Goal: Transaction & Acquisition: Purchase product/service

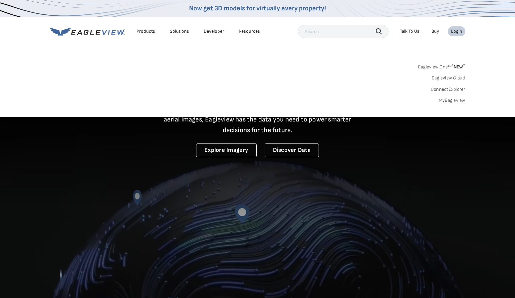
click at [457, 98] on link "MyEagleview" at bounding box center [452, 100] width 27 height 6
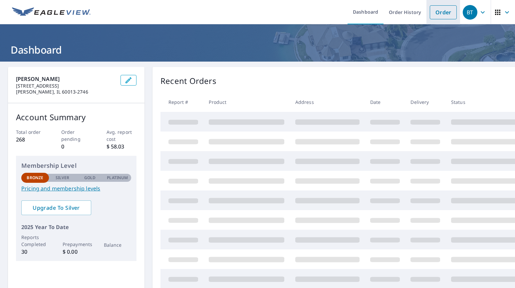
click at [443, 13] on link "Order" at bounding box center [443, 12] width 27 height 14
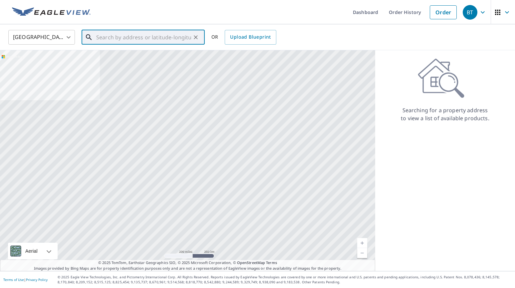
click at [110, 37] on input "text" at bounding box center [143, 37] width 95 height 19
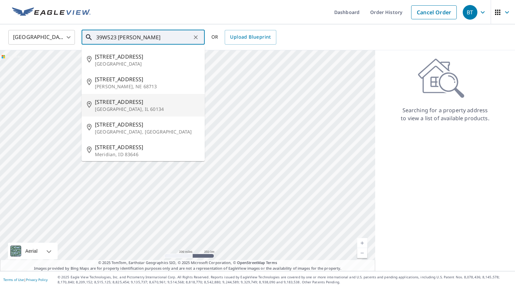
click at [116, 100] on span "[STREET_ADDRESS]" at bounding box center [147, 102] width 105 height 8
type input "[STREET_ADDRESS]"
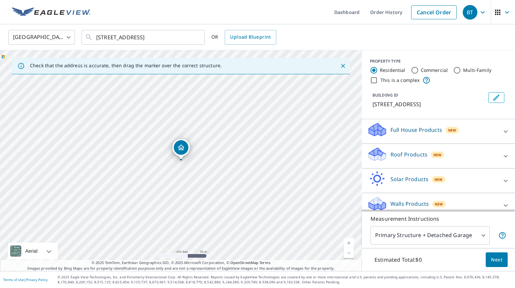
click at [348, 241] on link "Current Level 17, Zoom In" at bounding box center [349, 243] width 10 height 10
click at [348, 241] on link "Current Level 18, Zoom In" at bounding box center [349, 243] width 10 height 10
click at [348, 241] on link "Current Level 19, Zoom In" at bounding box center [349, 243] width 10 height 10
drag, startPoint x: 180, startPoint y: 149, endPoint x: 177, endPoint y: 143, distance: 6.6
click at [372, 155] on icon at bounding box center [377, 152] width 17 height 8
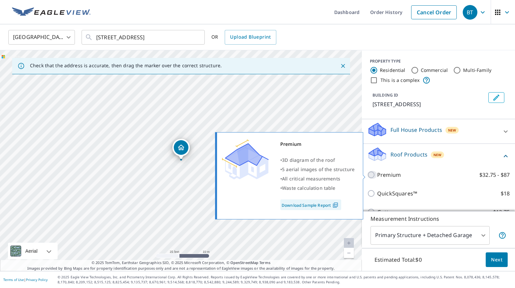
click at [372, 174] on input "Premium $32.75 - $87" at bounding box center [372, 175] width 10 height 8
checkbox input "true"
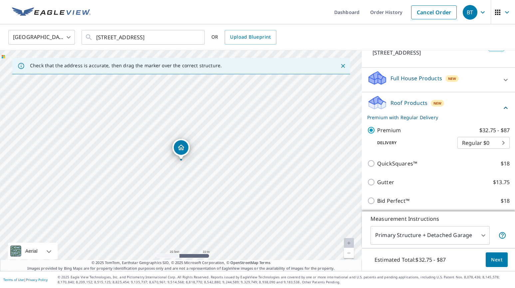
scroll to position [53, 0]
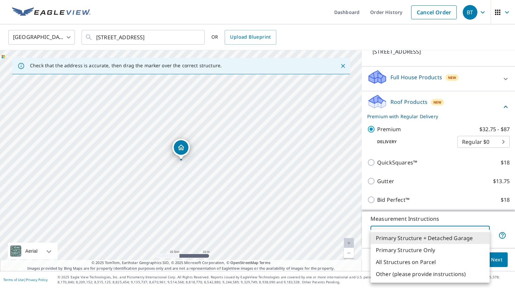
click at [485, 234] on body "BT BT Dashboard Order History Cancel Order BT [GEOGRAPHIC_DATA] [GEOGRAPHIC_DAT…" at bounding box center [257, 144] width 515 height 288
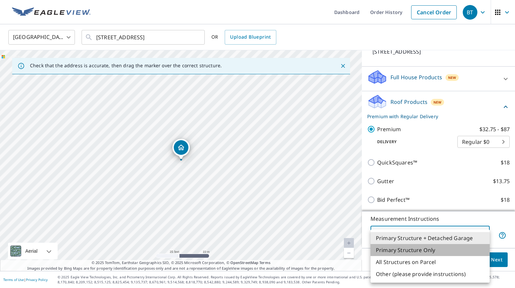
click at [446, 250] on li "Primary Structure Only" at bounding box center [430, 250] width 119 height 12
type input "2"
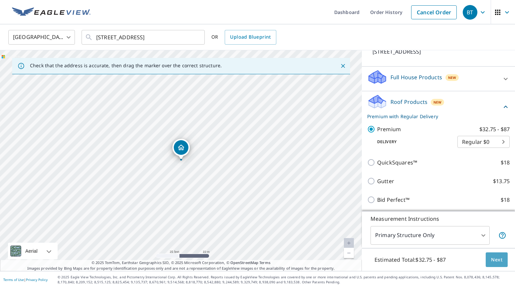
click at [501, 257] on span "Next" at bounding box center [496, 260] width 11 height 8
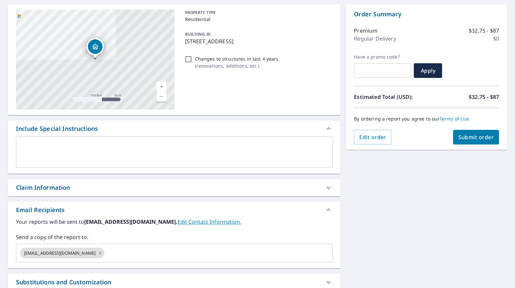
scroll to position [62, 0]
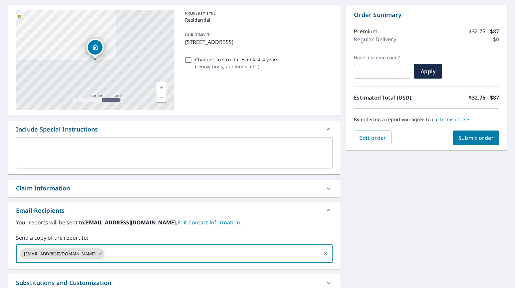
click at [106, 256] on input "text" at bounding box center [213, 254] width 214 height 13
type input "[EMAIL_ADDRESS][DOMAIN_NAME]"
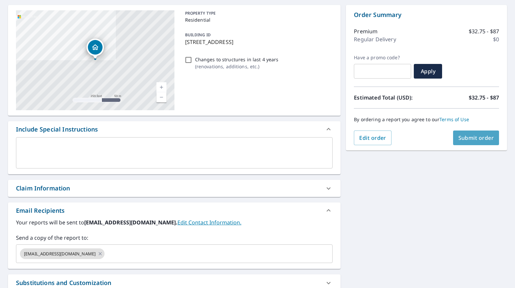
click at [482, 138] on span "Submit order" at bounding box center [477, 137] width 36 height 7
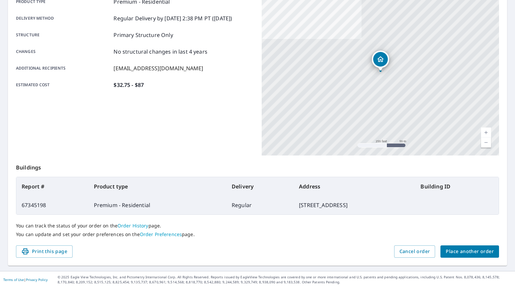
scroll to position [104, 0]
click at [475, 251] on span "Place another order" at bounding box center [470, 252] width 48 height 8
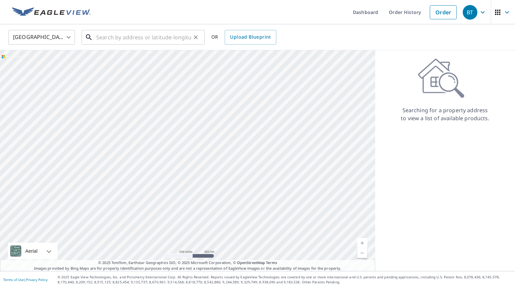
click at [101, 37] on input "text" at bounding box center [143, 37] width 95 height 19
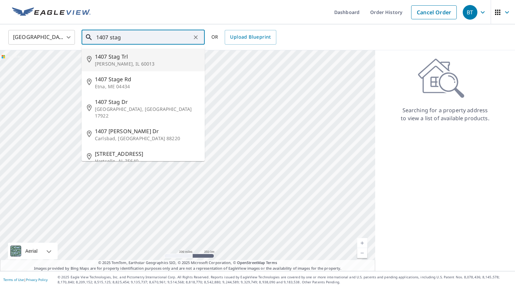
click at [107, 54] on span "1407 Stag Trl" at bounding box center [147, 57] width 105 height 8
type input "[STREET_ADDRESS]"
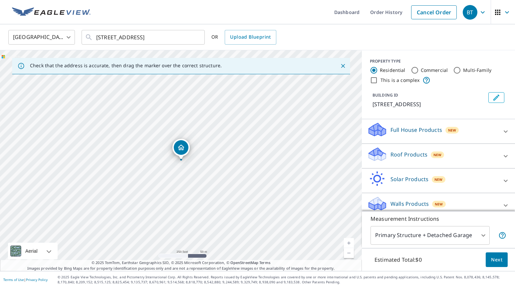
click at [347, 241] on link "Current Level 17, Zoom In" at bounding box center [349, 243] width 10 height 10
click at [347, 241] on link "Current Level 18, Zoom In" at bounding box center [349, 243] width 10 height 10
click at [347, 241] on link "Current Level 19, Zoom In" at bounding box center [349, 243] width 10 height 10
click at [379, 152] on icon at bounding box center [377, 152] width 17 height 8
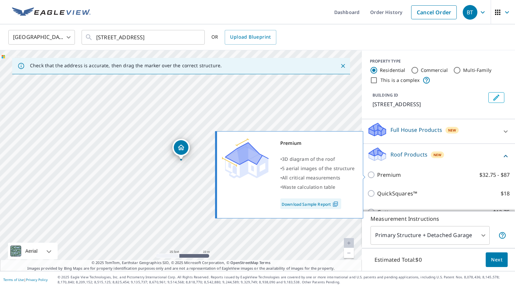
click at [372, 173] on input "Premium $32.75 - $87" at bounding box center [372, 175] width 10 height 8
checkbox input "true"
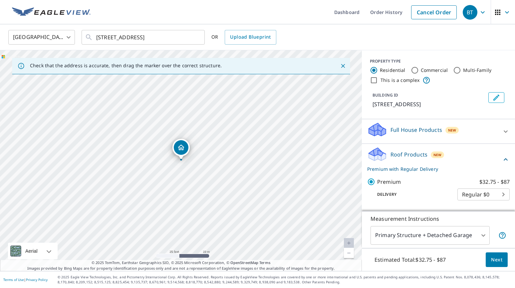
click at [494, 258] on span "Next" at bounding box center [496, 260] width 11 height 8
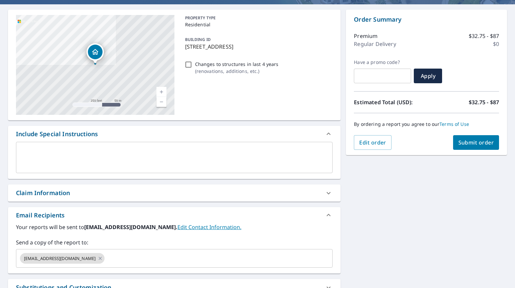
scroll to position [78, 0]
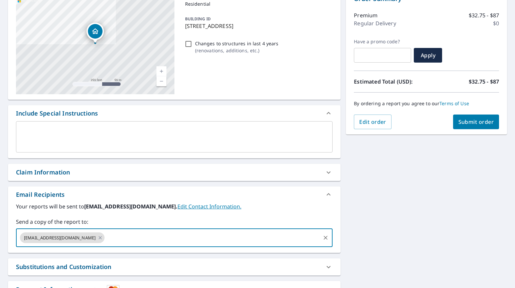
click at [106, 237] on input "text" at bounding box center [213, 238] width 214 height 13
type input "[EMAIL_ADDRESS][DOMAIN_NAME]"
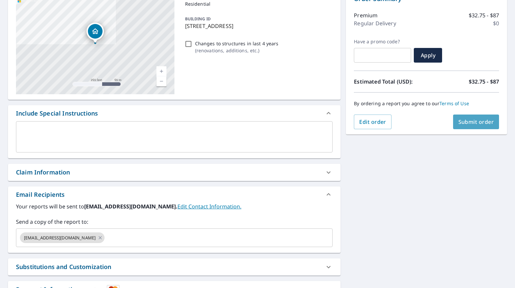
click at [487, 123] on span "Submit order" at bounding box center [477, 121] width 36 height 7
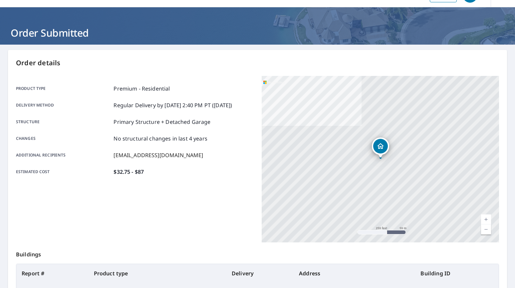
scroll to position [6, 0]
